Goal: Task Accomplishment & Management: Use online tool/utility

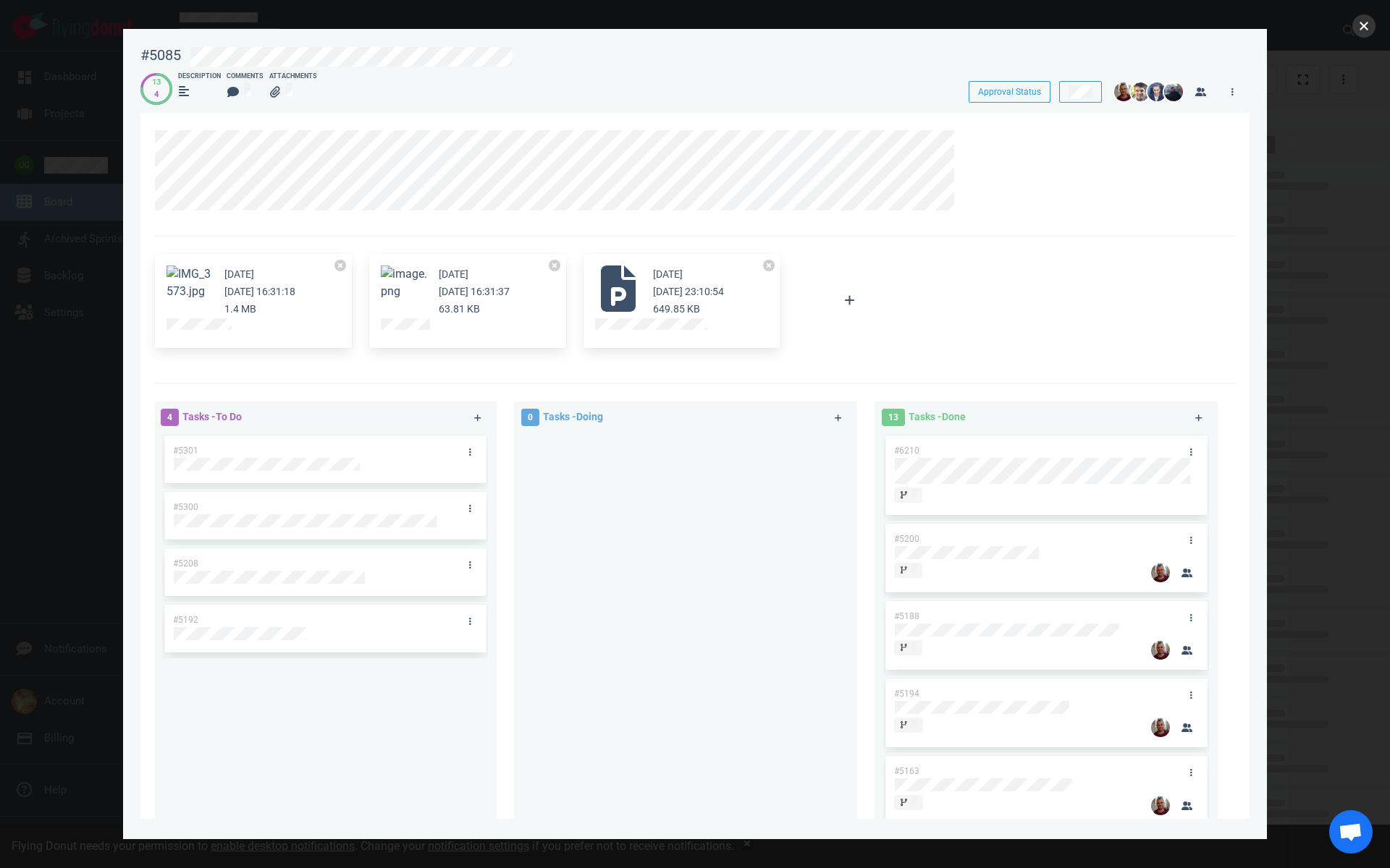
click at [1368, 27] on button "close" at bounding box center [1363, 26] width 23 height 23
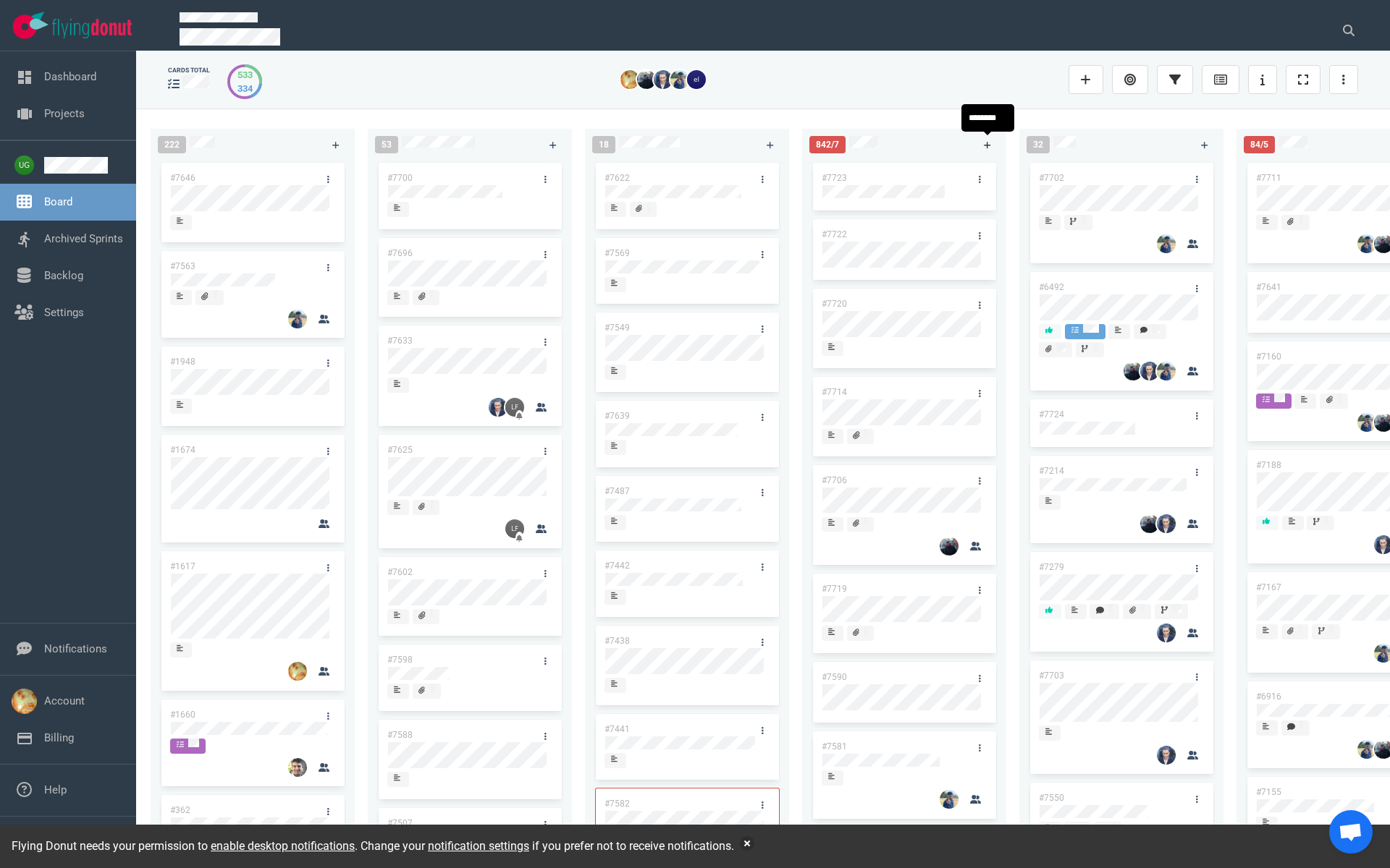
click at [988, 141] on icon at bounding box center [988, 146] width 8 height 9
click at [844, 174] on link "#7725" at bounding box center [835, 178] width 26 height 10
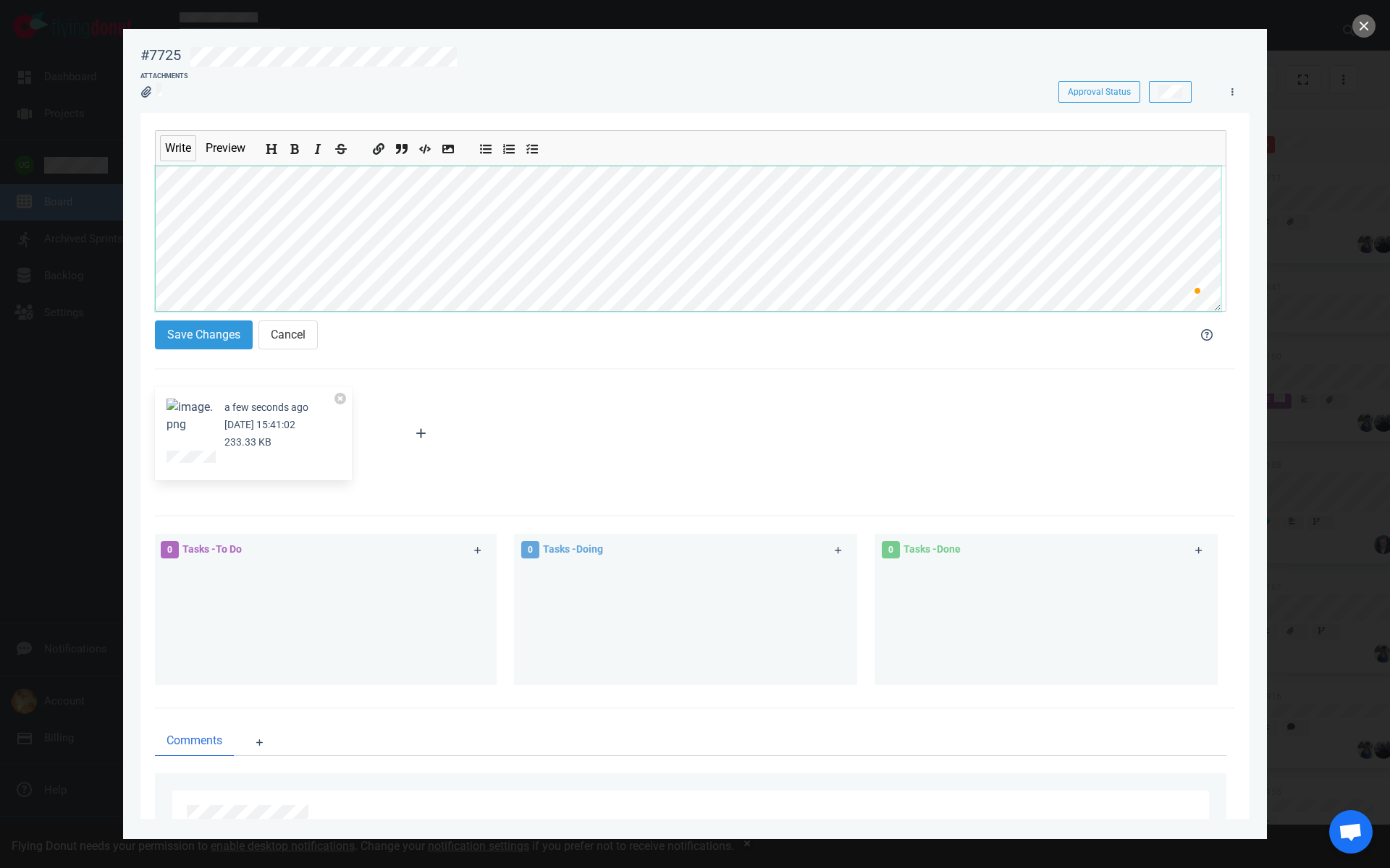
scroll to position [44, 0]
click at [216, 338] on button "Save Changes" at bounding box center [203, 336] width 98 height 29
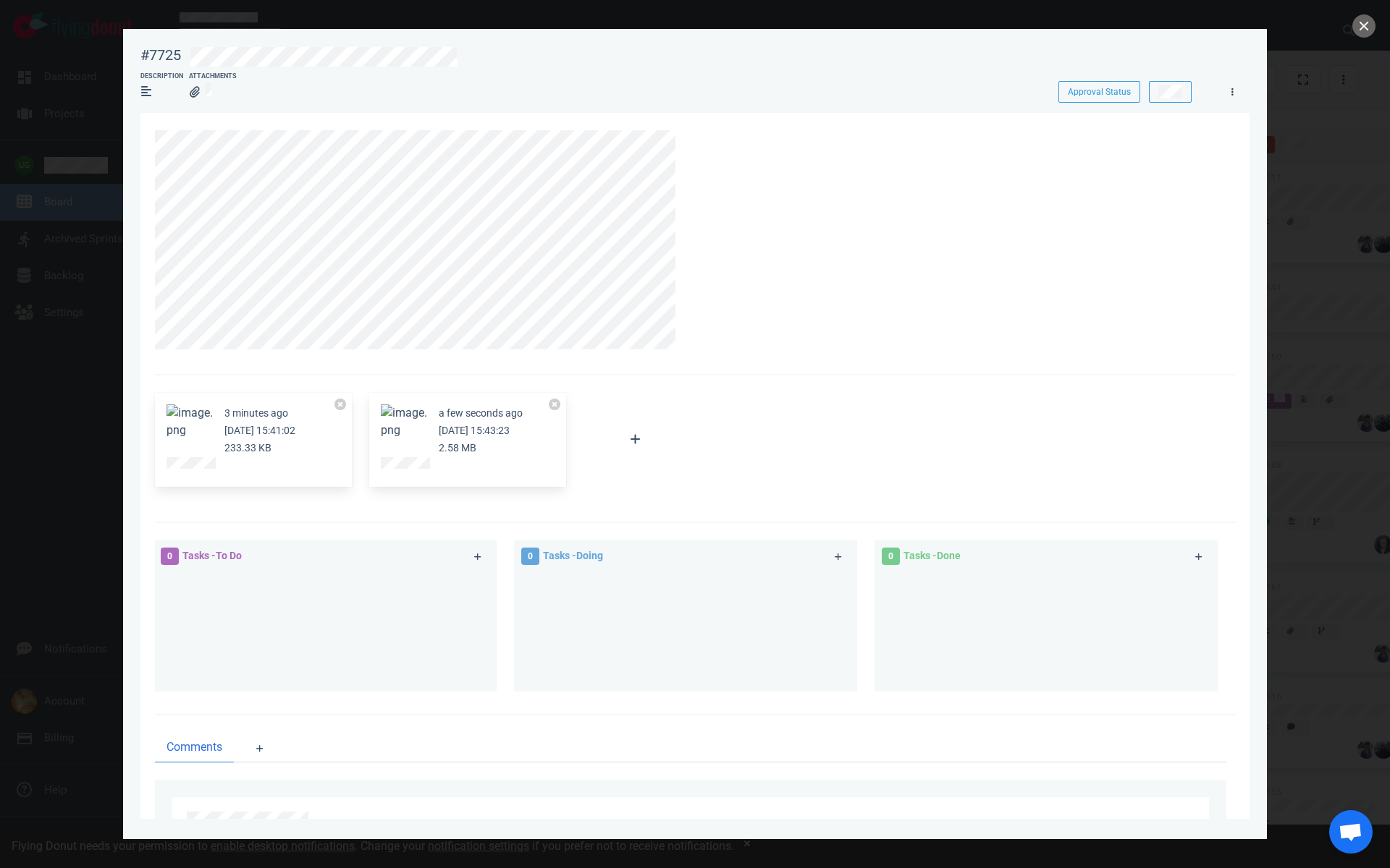
click at [1235, 89] on link at bounding box center [1231, 91] width 23 height 18
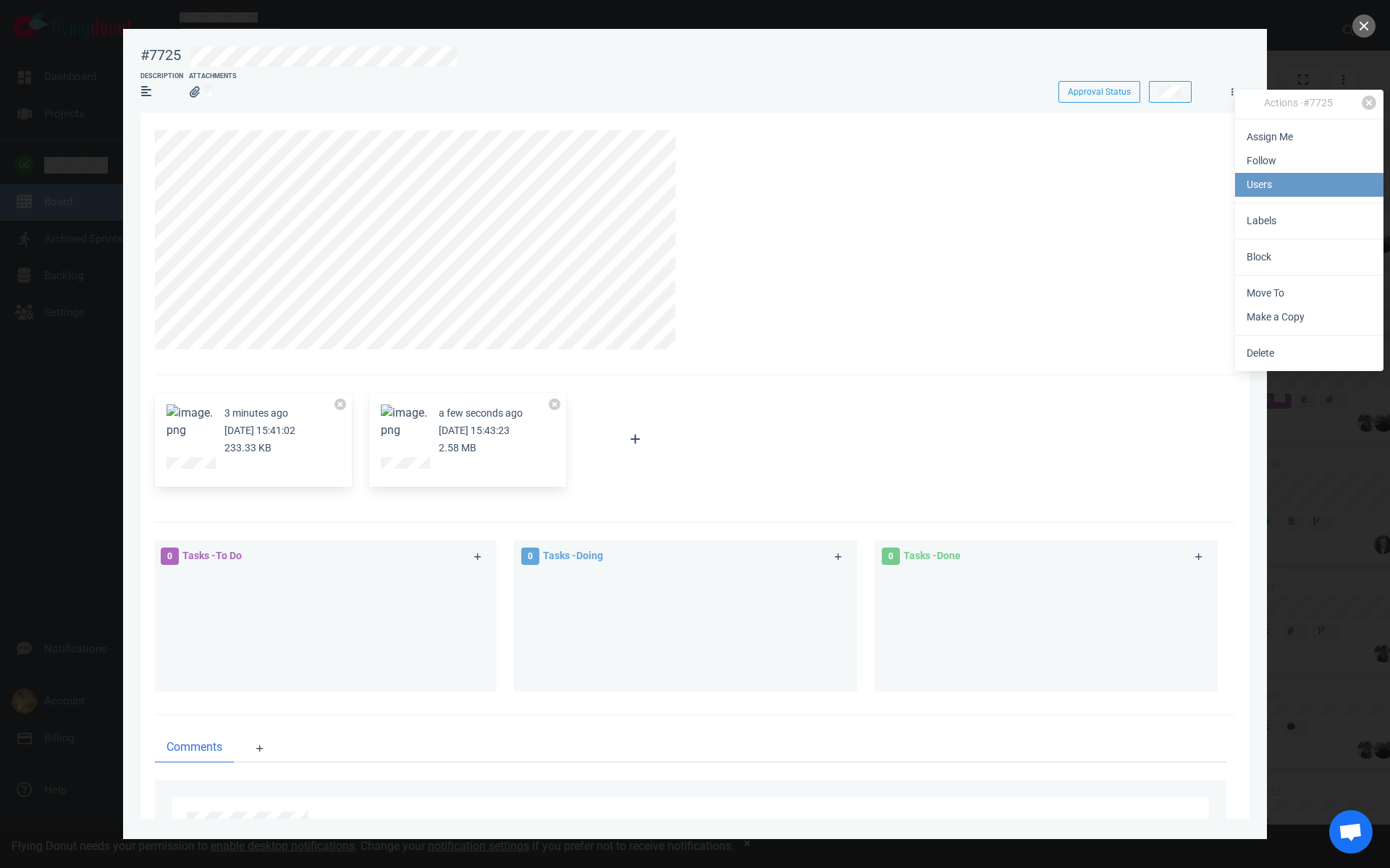
click at [1270, 184] on link "Users" at bounding box center [1309, 185] width 149 height 24
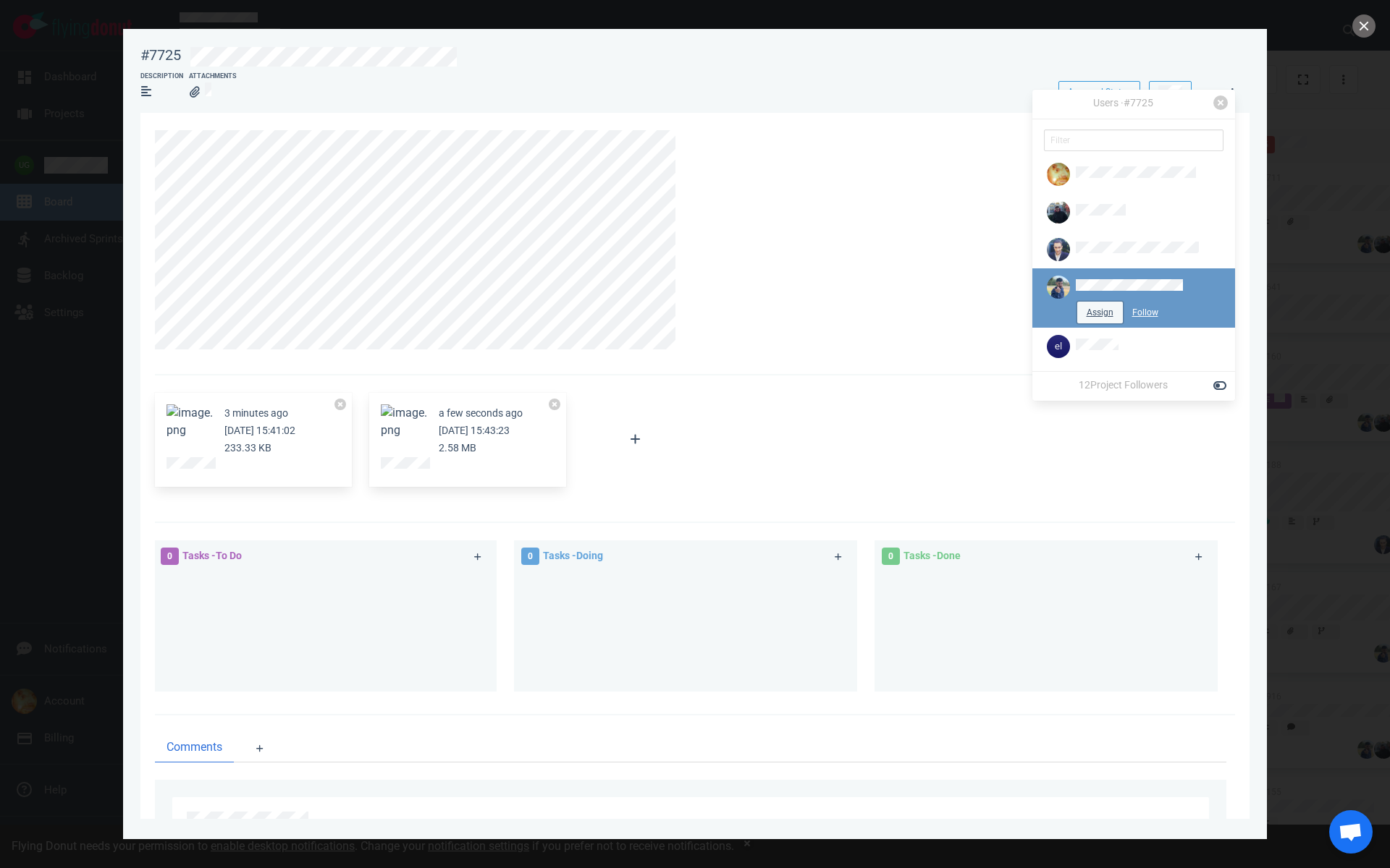
click at [1083, 303] on button "Assign" at bounding box center [1100, 313] width 46 height 22
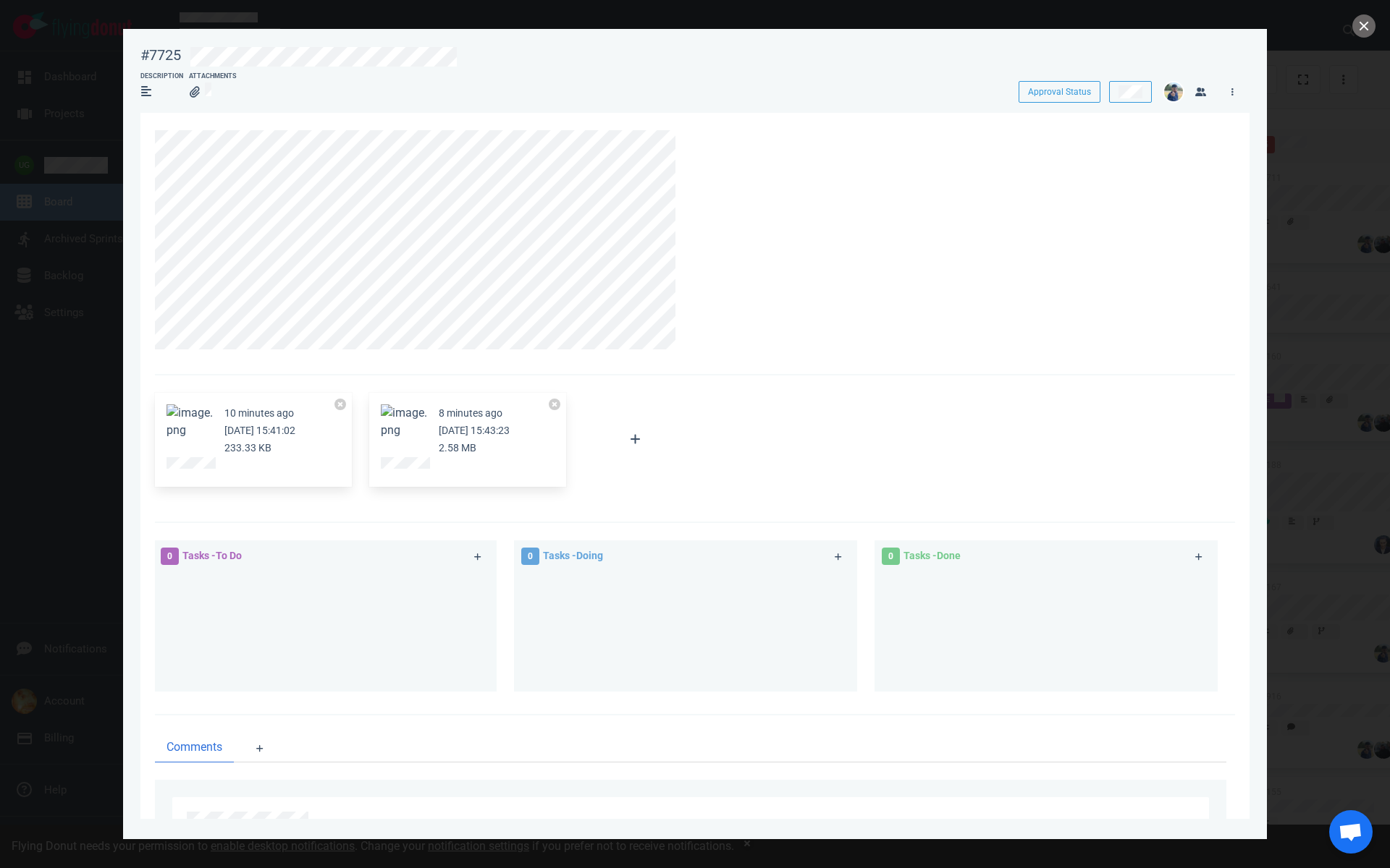
click at [413, 305] on section "10 minutes ago [DATE] 15:41:02 233.33 KB 8 minutes ago [DATE] 15:43:23 2.58 MB …" at bounding box center [695, 507] width 1109 height 788
